Goal: Transaction & Acquisition: Book appointment/travel/reservation

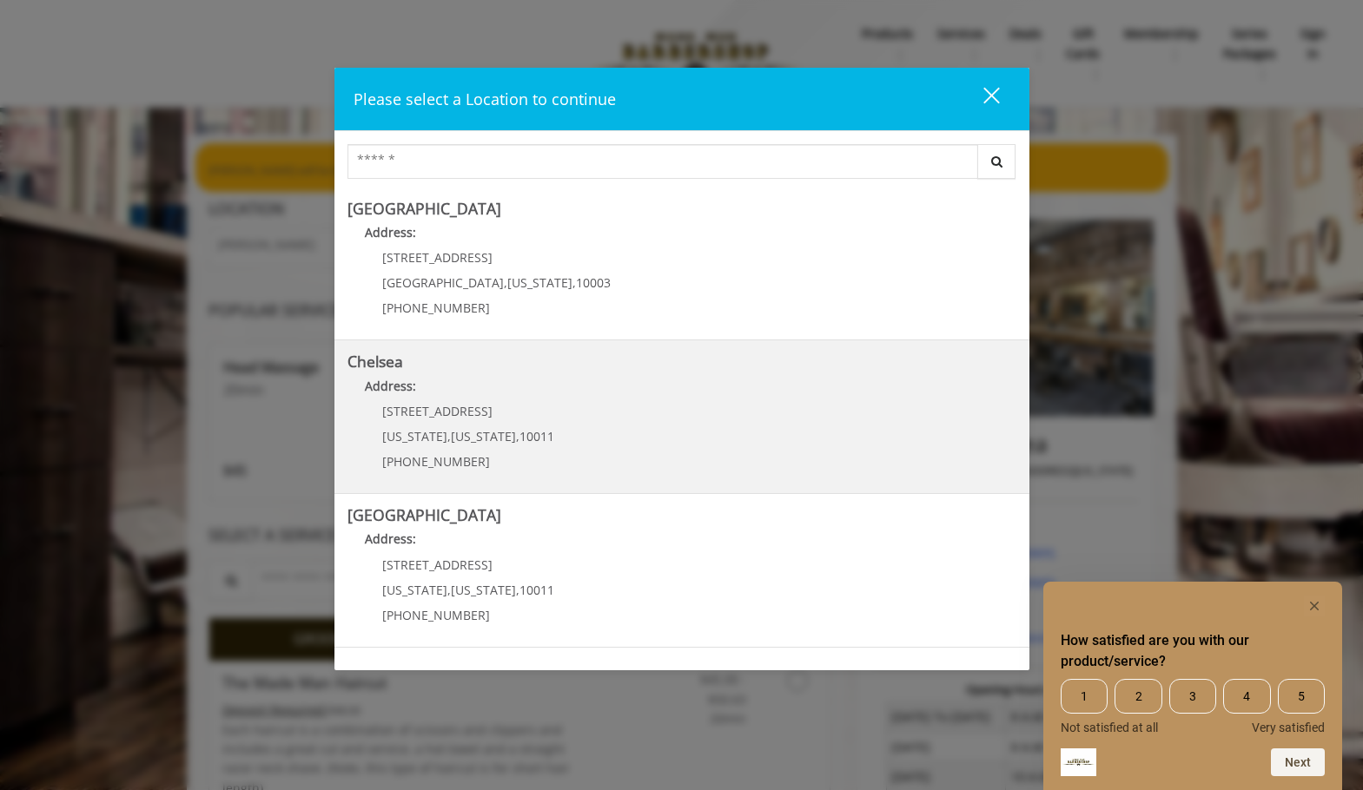
click at [452, 397] on p "Address:" at bounding box center [681, 391] width 669 height 28
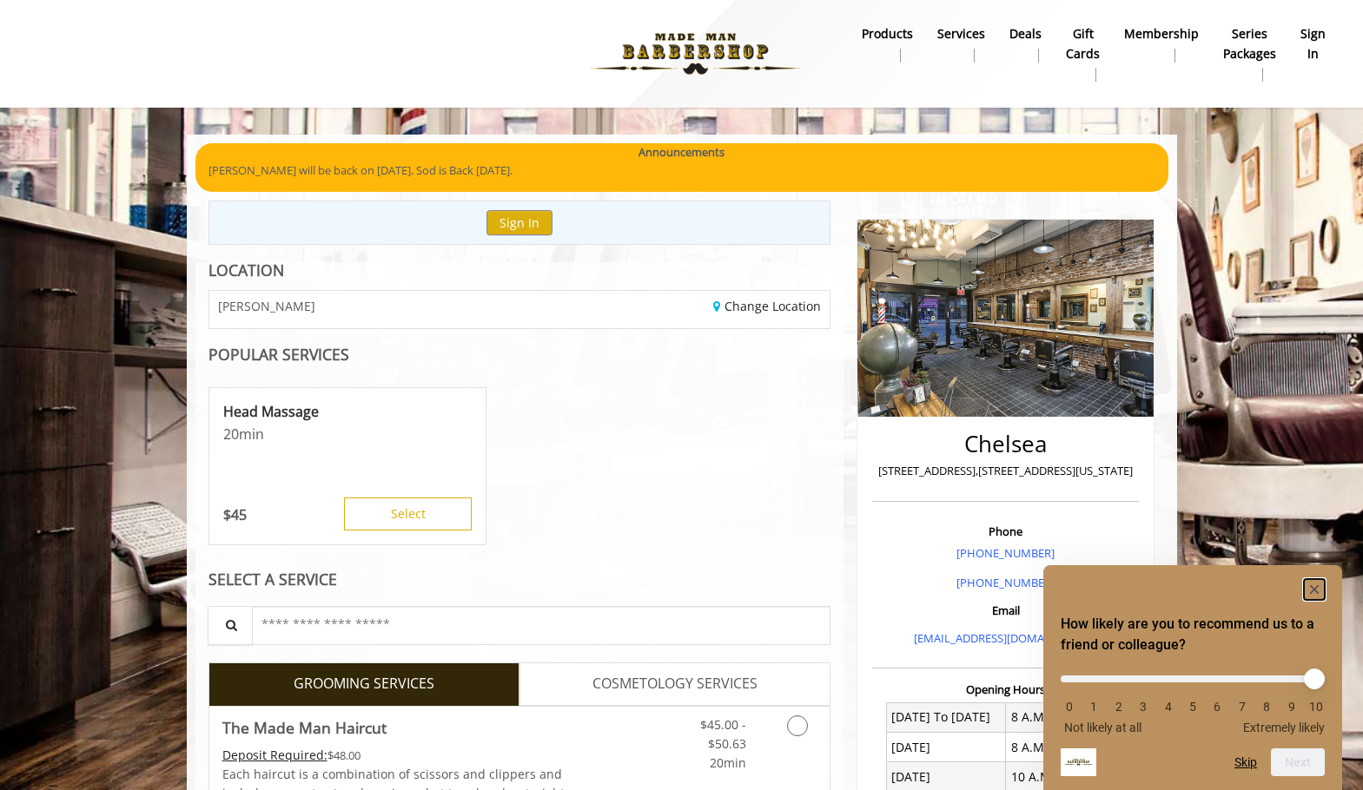
click at [1311, 590] on rect "Hide survey" at bounding box center [1314, 589] width 21 height 21
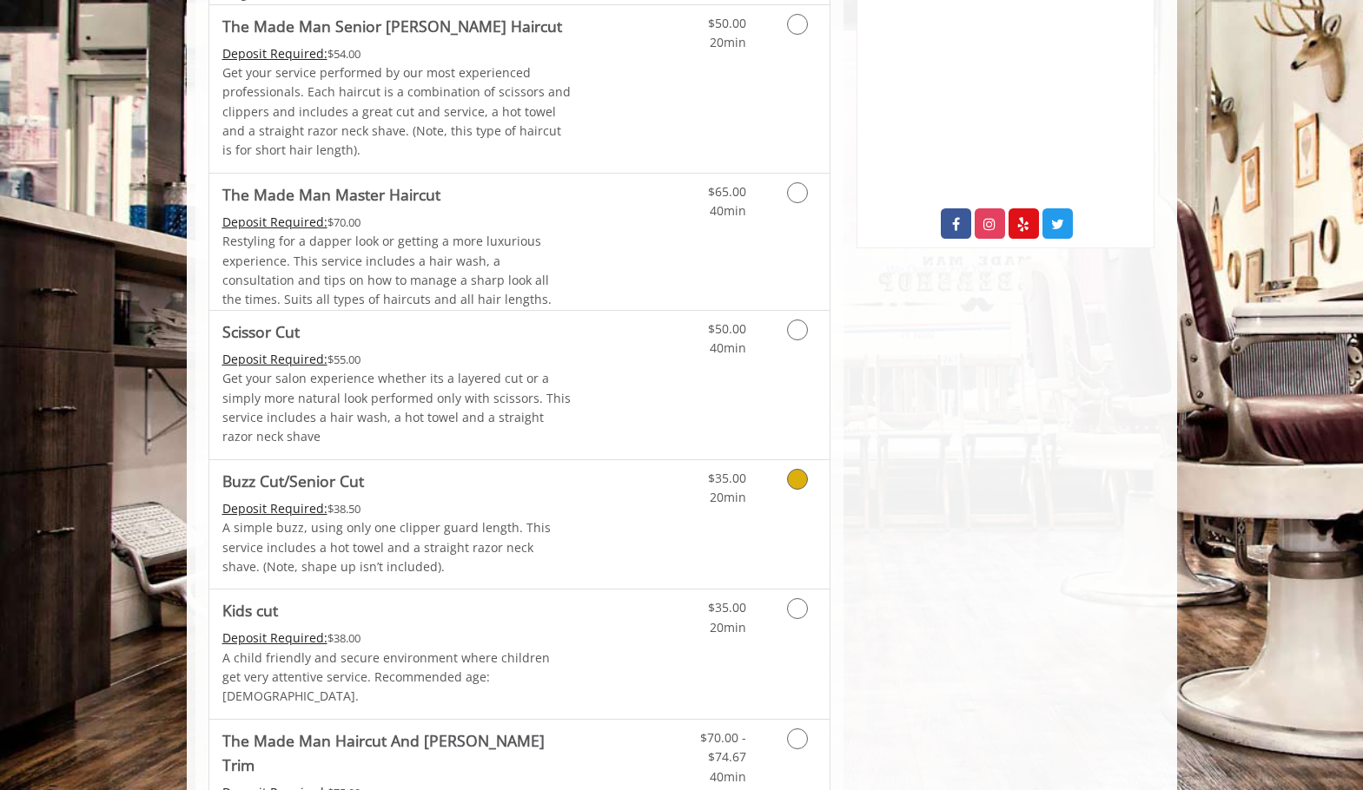
scroll to position [840, 0]
click at [797, 484] on icon "Grooming services" at bounding box center [797, 478] width 21 height 21
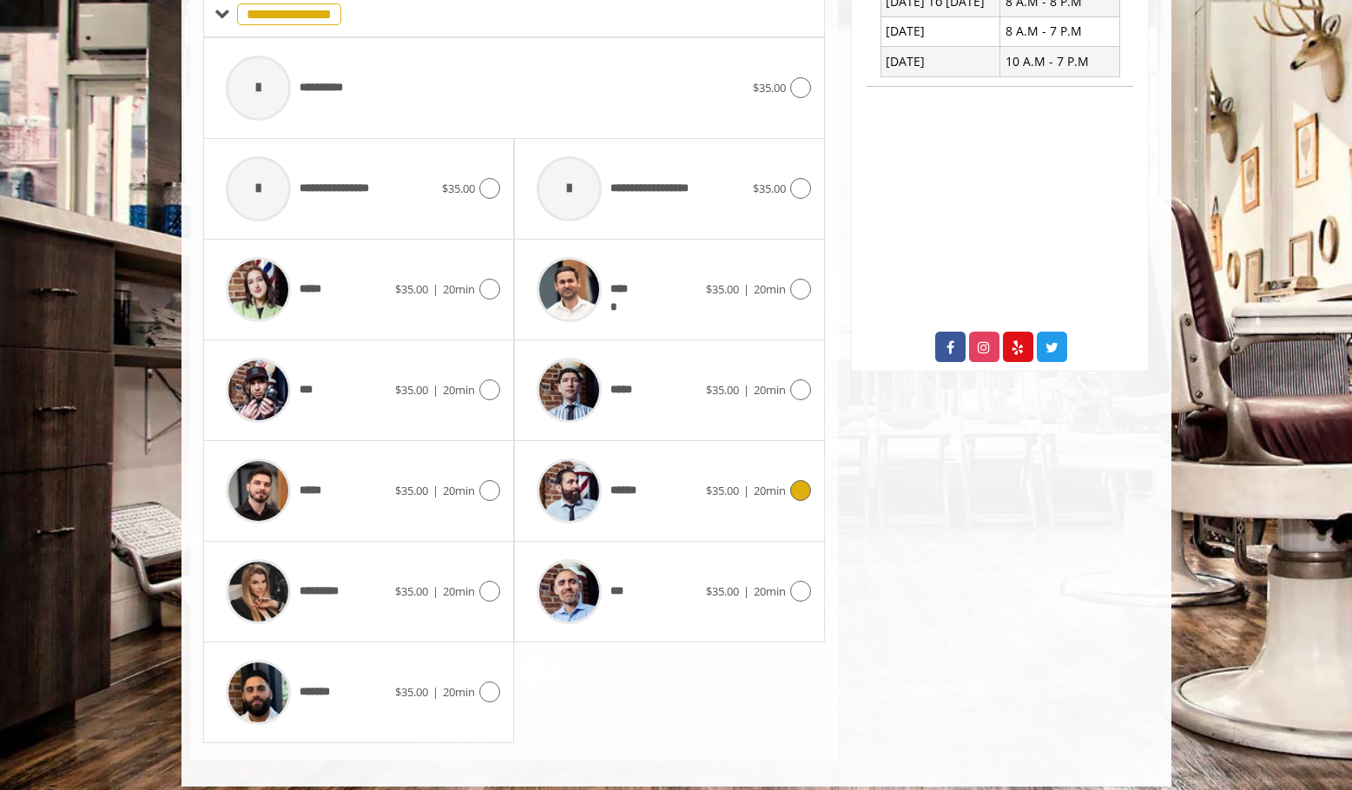
scroll to position [729, 0]
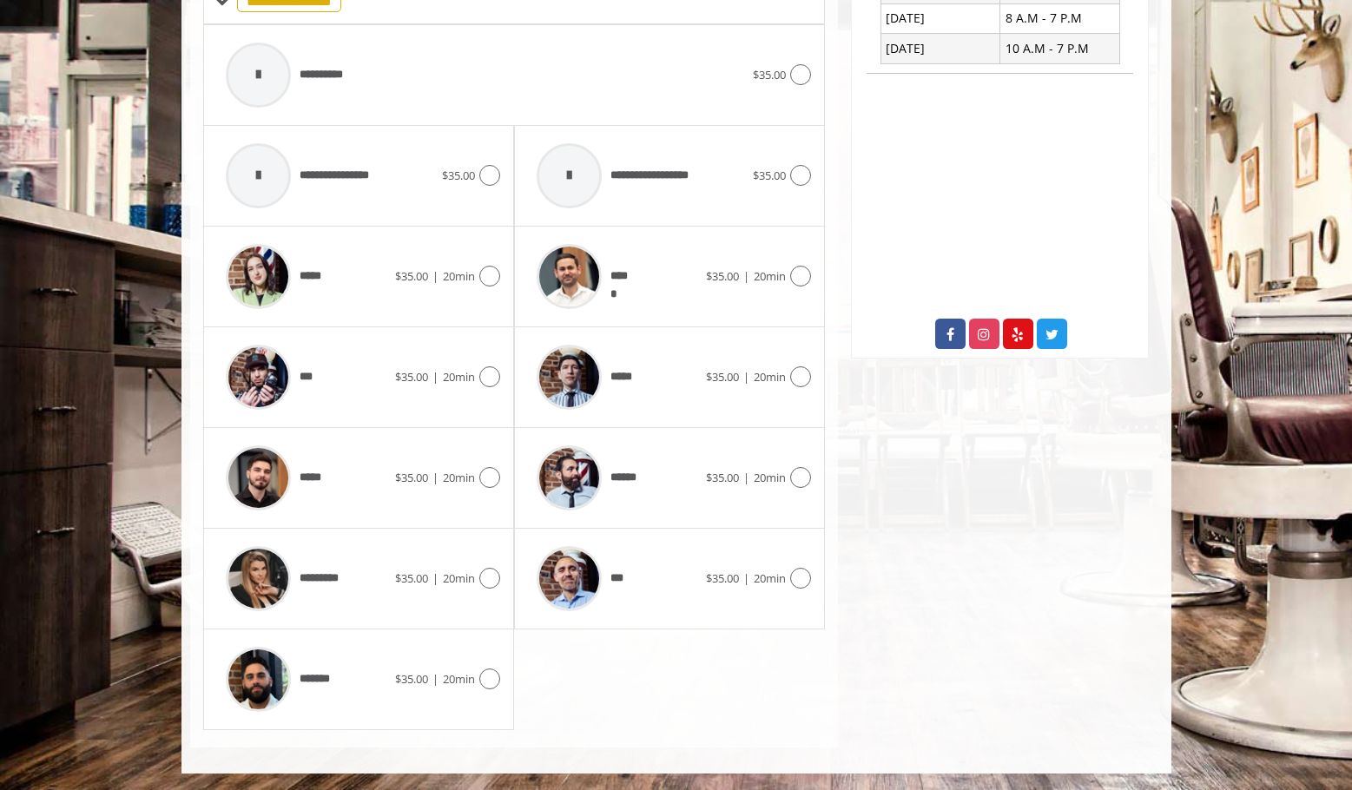
click at [502, 479] on div "***** $35.00 | 20min" at bounding box center [358, 478] width 311 height 101
click at [486, 476] on icon at bounding box center [489, 477] width 21 height 21
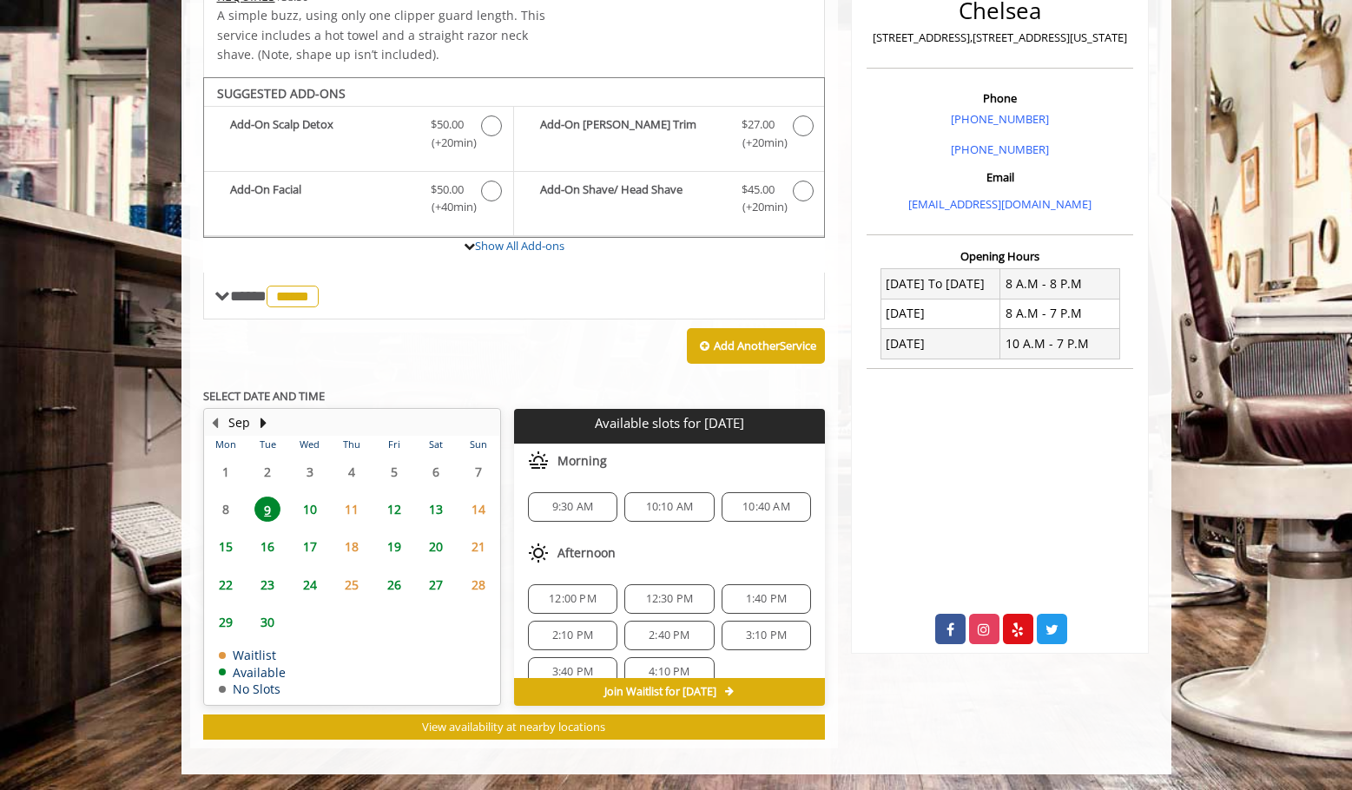
scroll to position [327, 0]
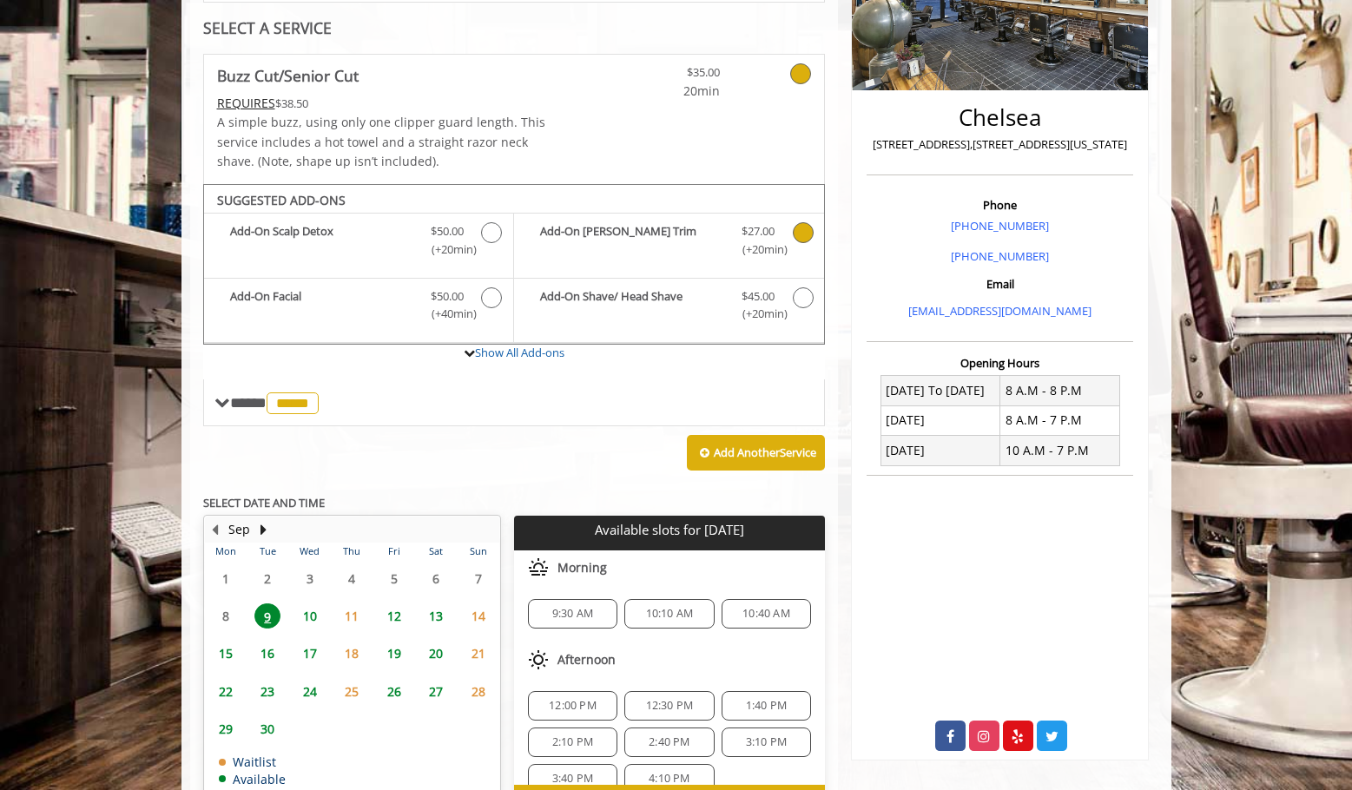
click at [797, 232] on icon "Buzz Cut/Senior Cut Add-onS" at bounding box center [803, 232] width 21 height 21
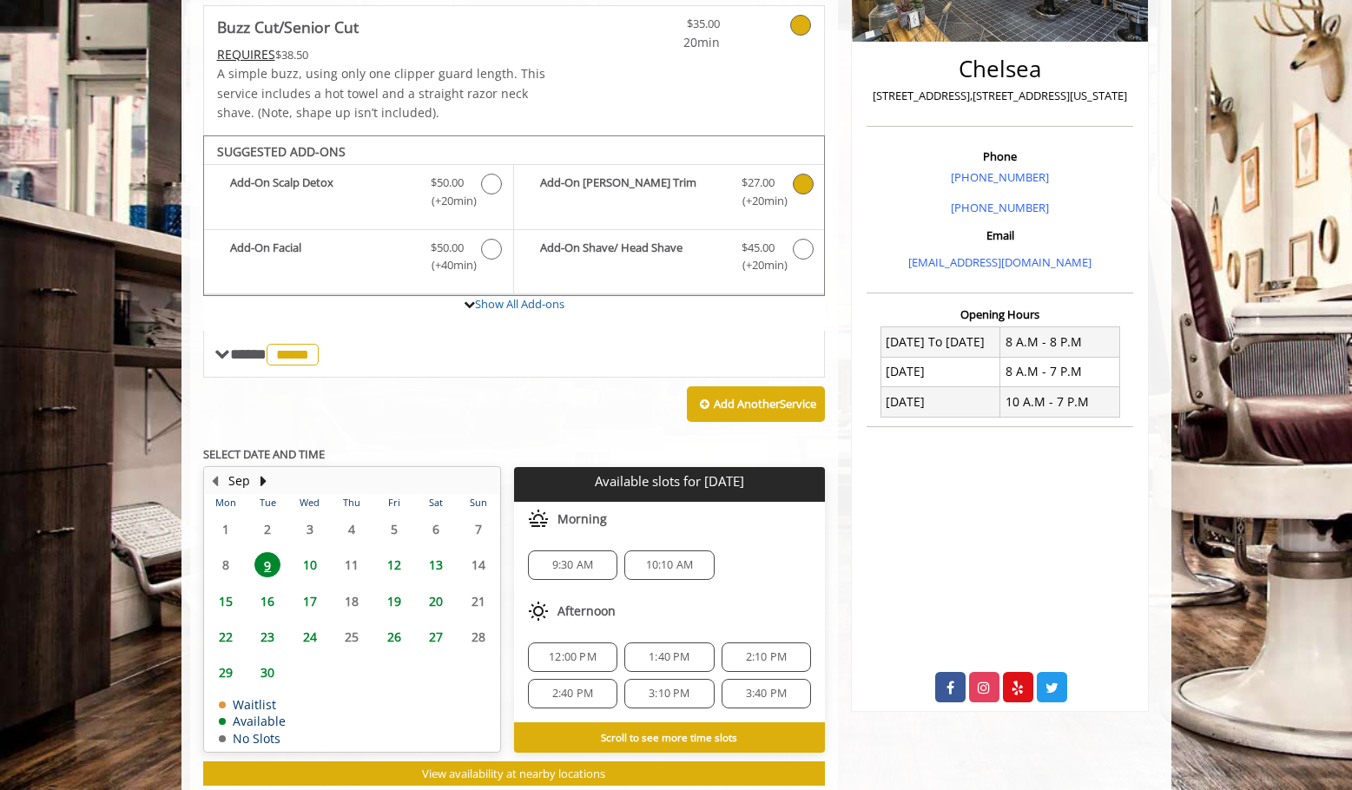
scroll to position [422, 0]
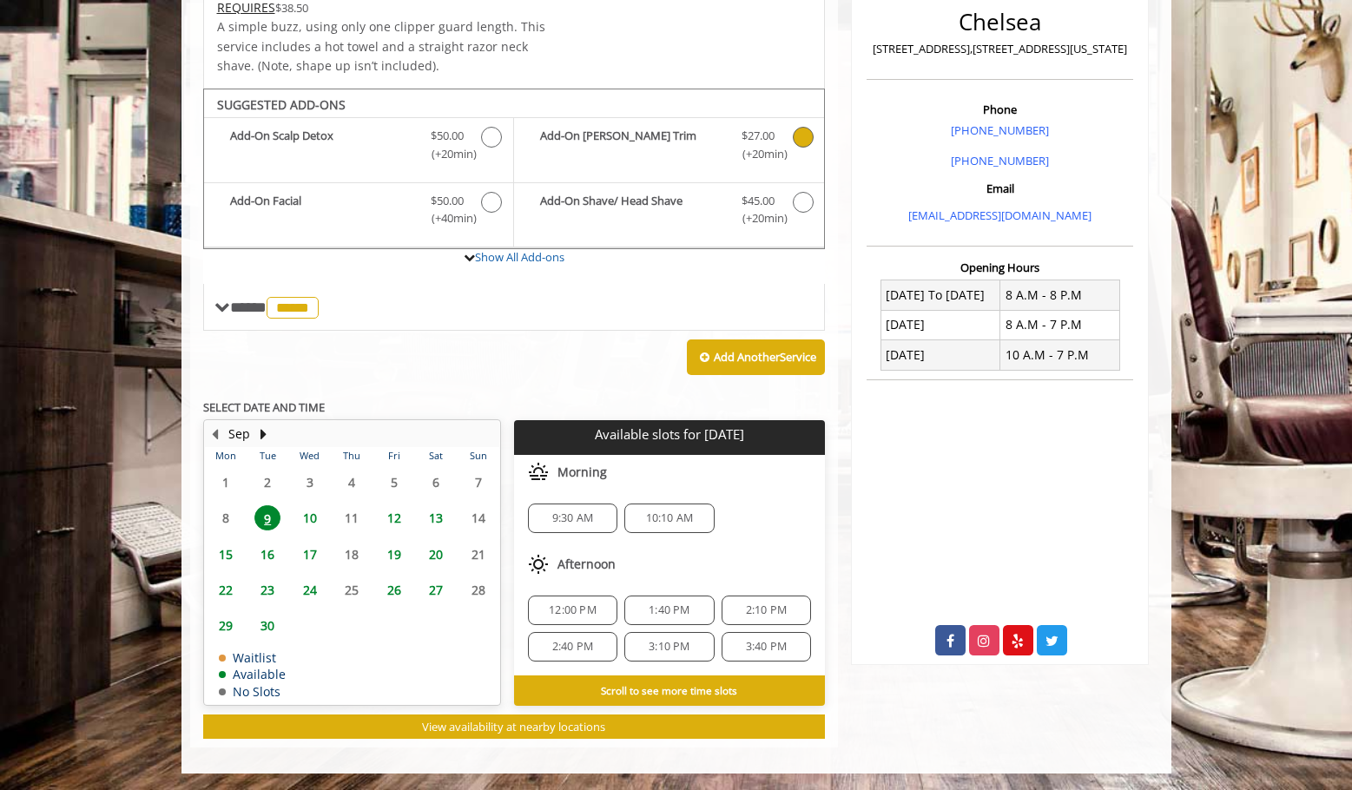
click at [313, 554] on span "17" at bounding box center [310, 554] width 26 height 25
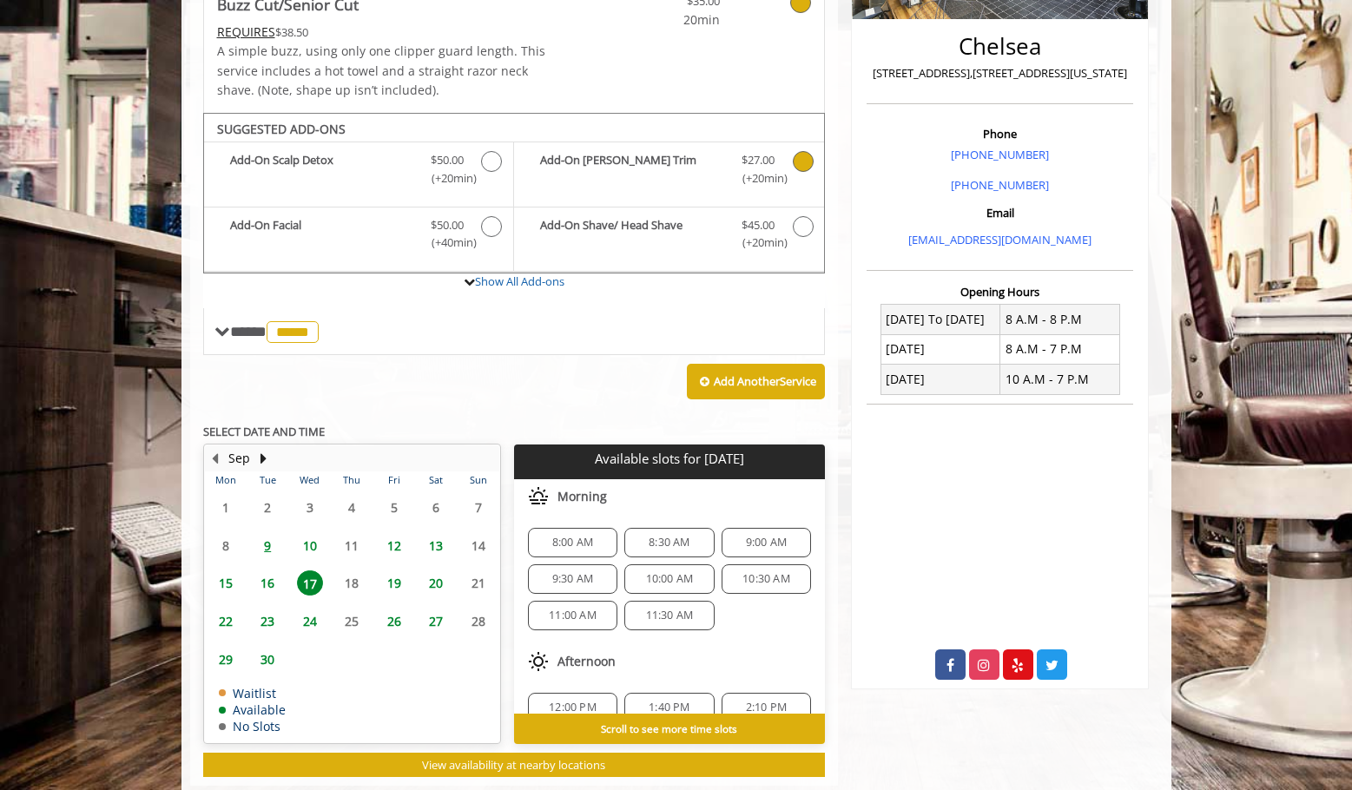
scroll to position [436, 0]
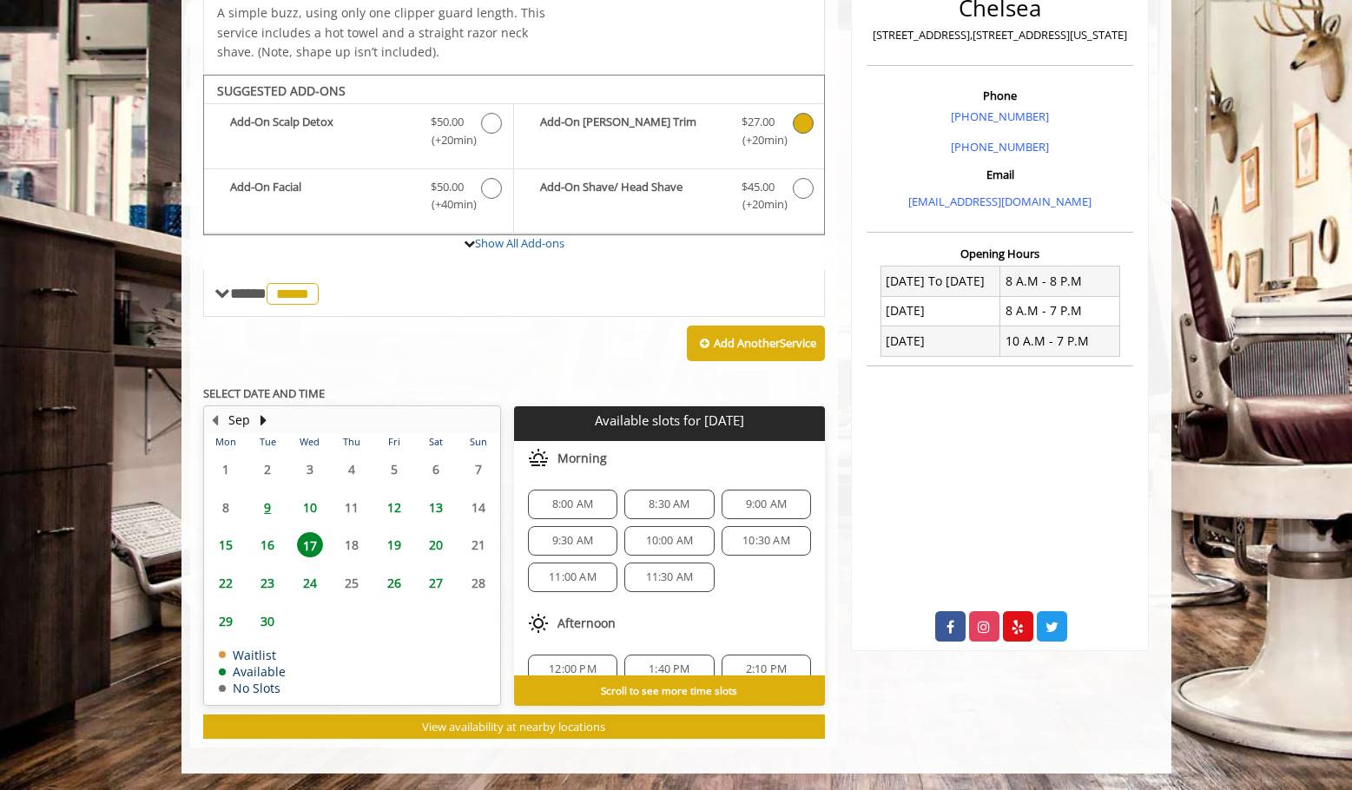
click at [769, 540] on span "10:30 AM" at bounding box center [767, 541] width 48 height 14
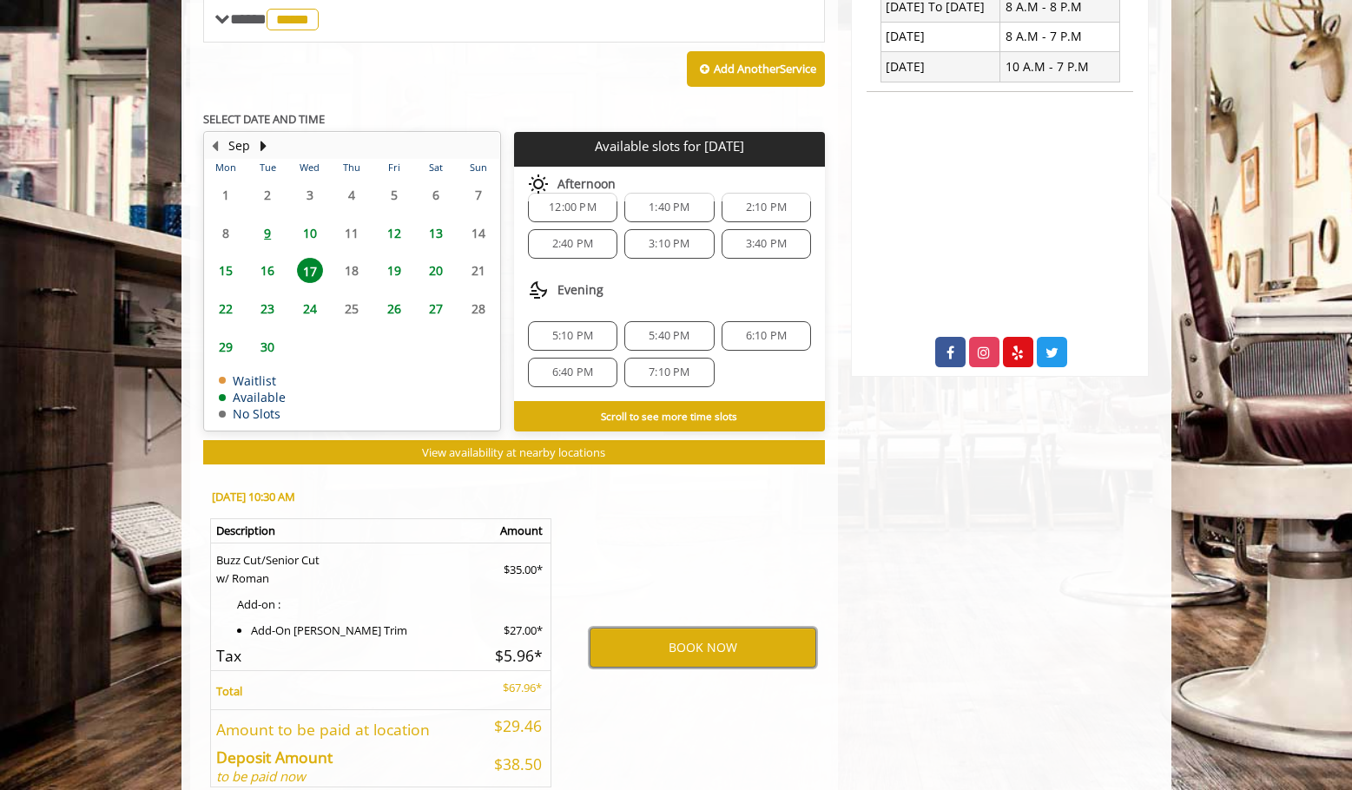
scroll to position [802, 0]
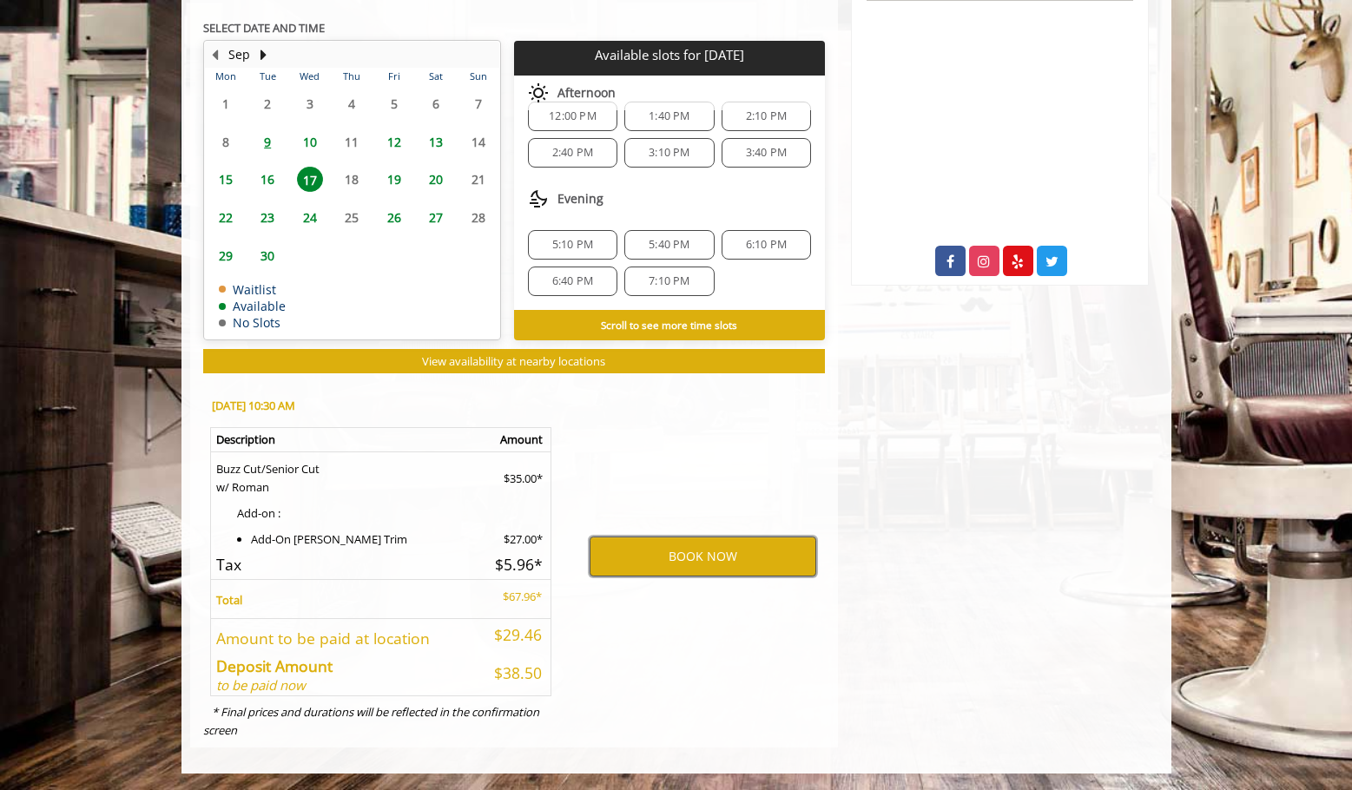
click at [711, 561] on button "BOOK NOW" at bounding box center [703, 557] width 227 height 40
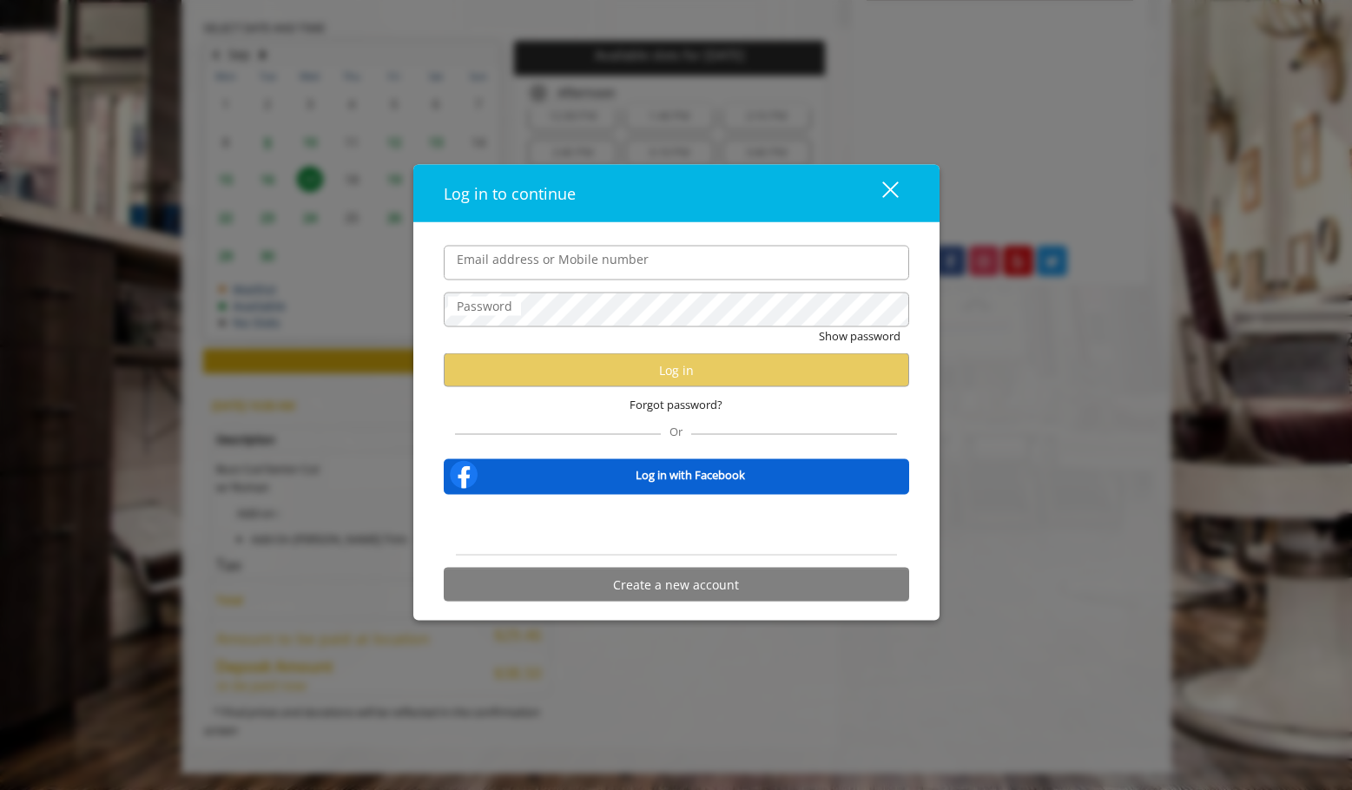
type input "**********"
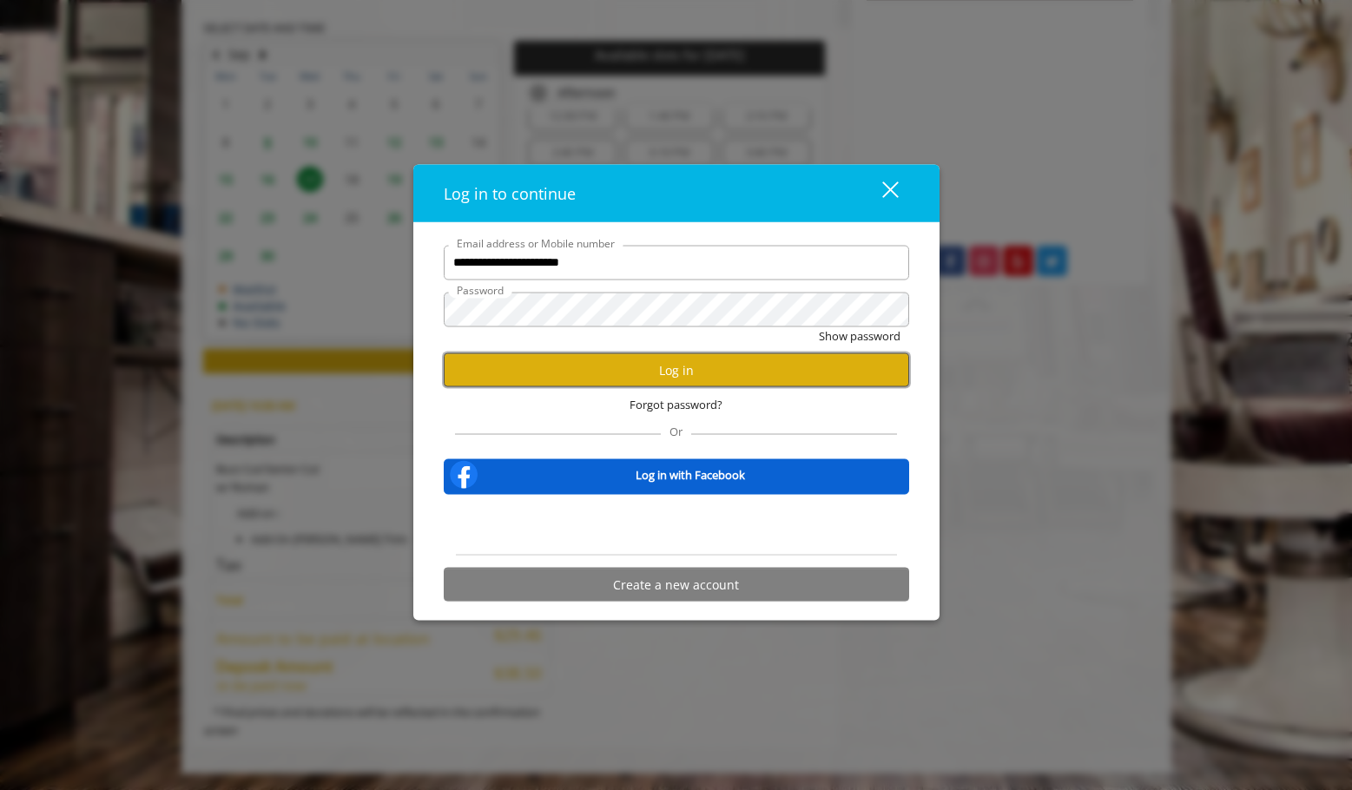
click at [519, 363] on button "Log in" at bounding box center [677, 371] width 466 height 34
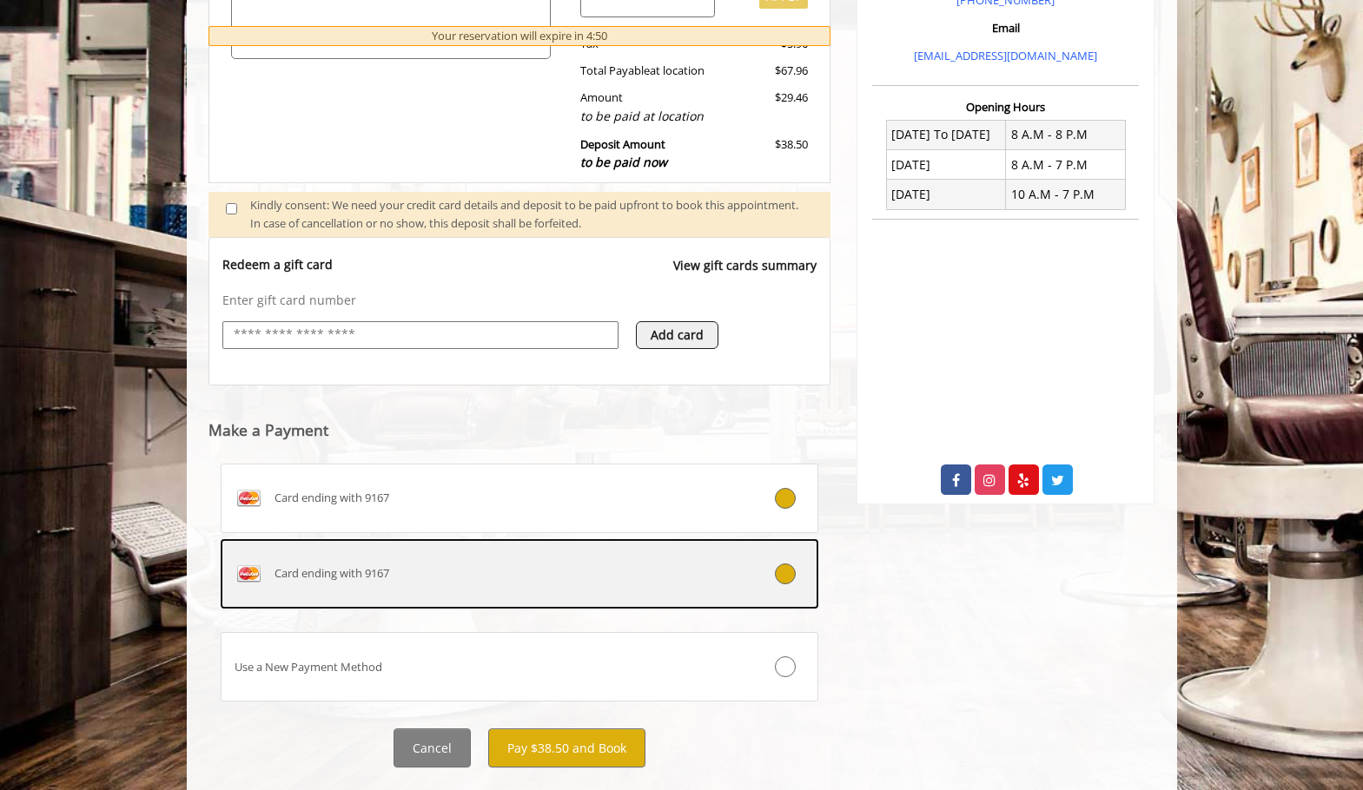
scroll to position [604, 0]
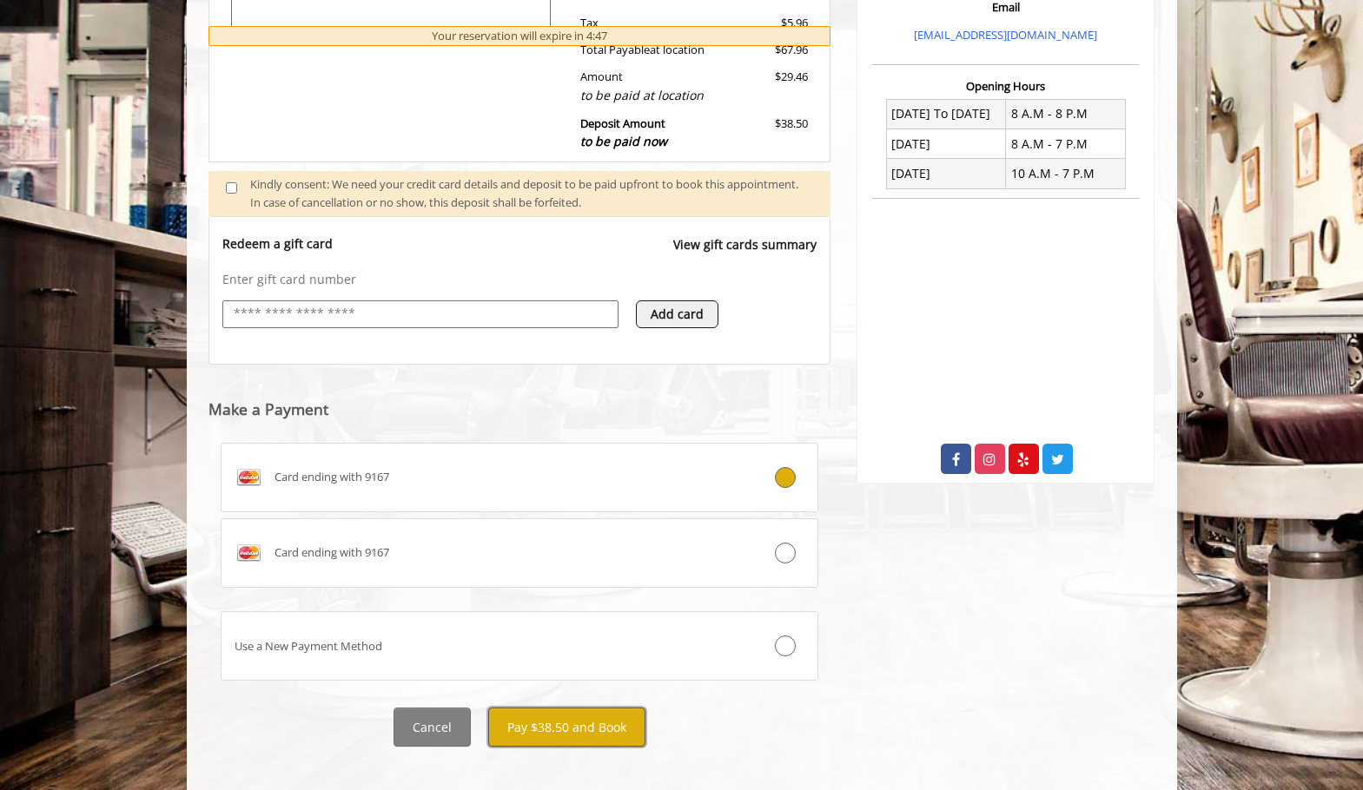
click at [621, 731] on button "Pay $38.50 and Book" at bounding box center [566, 727] width 157 height 39
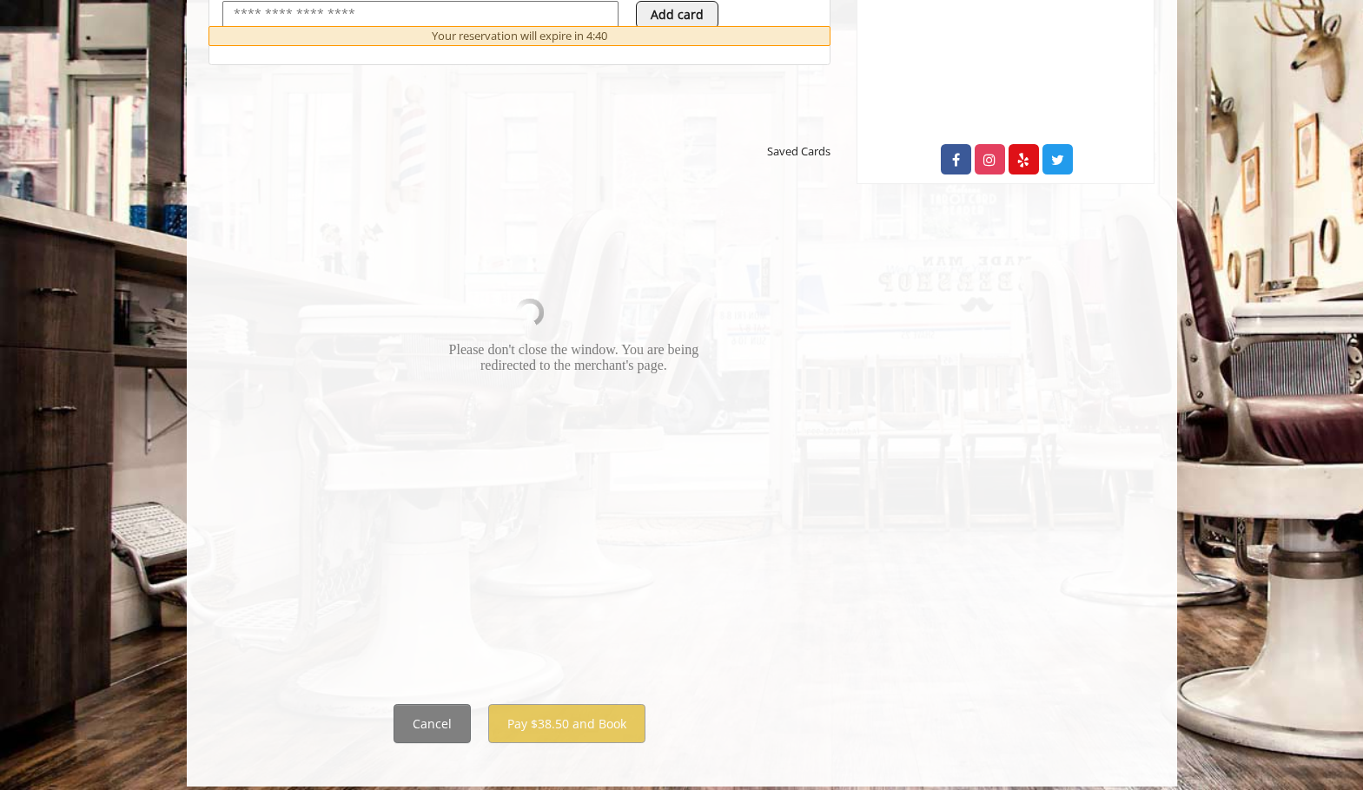
scroll to position [917, 0]
